Goal: Task Accomplishment & Management: Manage account settings

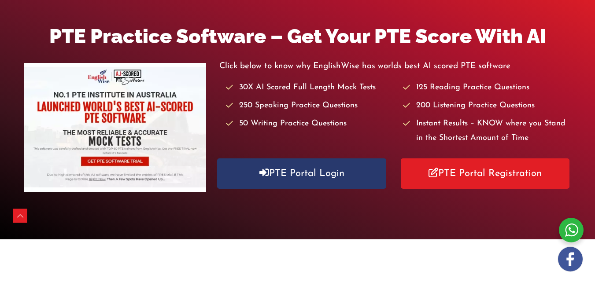
scroll to position [147, 0]
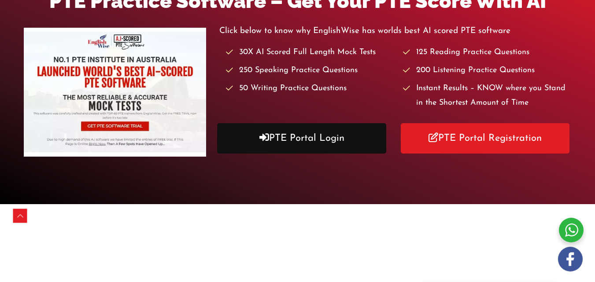
click at [361, 137] on link "PTE Portal Login" at bounding box center [301, 138] width 169 height 30
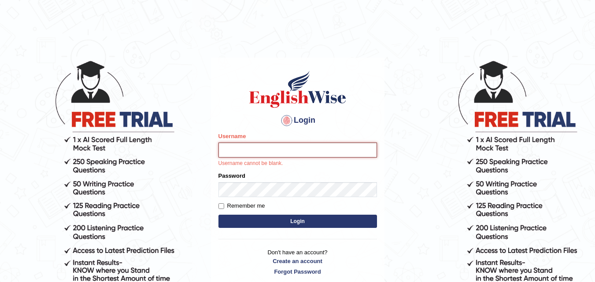
type input "Dheeraj7717"
click at [306, 219] on button "Login" at bounding box center [297, 221] width 159 height 13
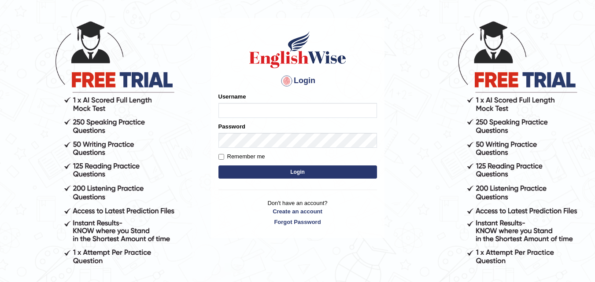
type input "Dheeraj7717"
click at [258, 176] on button "Login" at bounding box center [297, 172] width 159 height 13
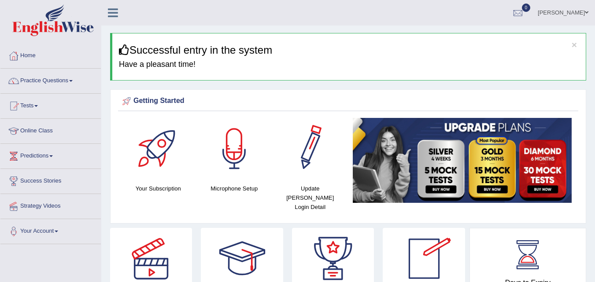
click at [314, 163] on div at bounding box center [310, 149] width 62 height 62
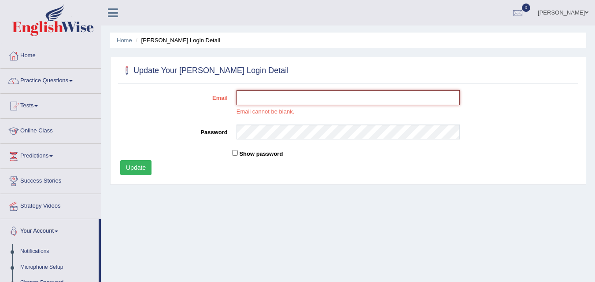
click at [266, 101] on input "Email" at bounding box center [349, 97] width 224 height 15
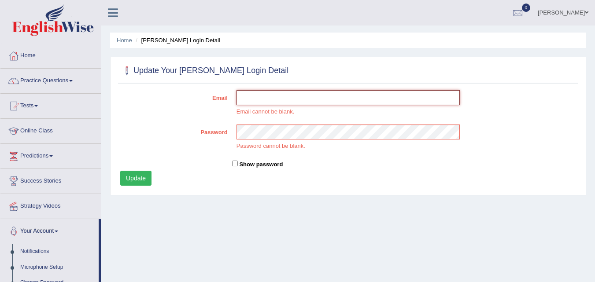
type input "[EMAIL_ADDRESS][DOMAIN_NAME]"
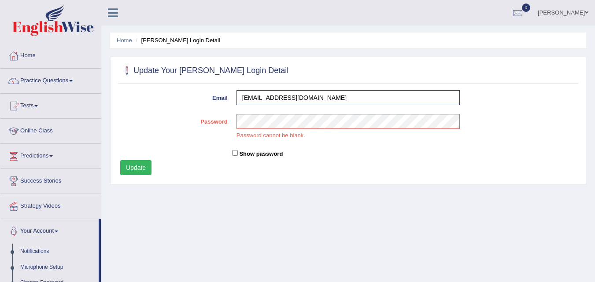
click at [143, 174] on button "Update" at bounding box center [135, 167] width 31 height 15
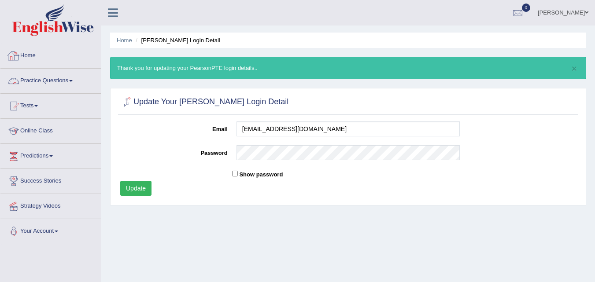
click at [64, 49] on link "Home" at bounding box center [50, 55] width 100 height 22
